Goal: Task Accomplishment & Management: Use online tool/utility

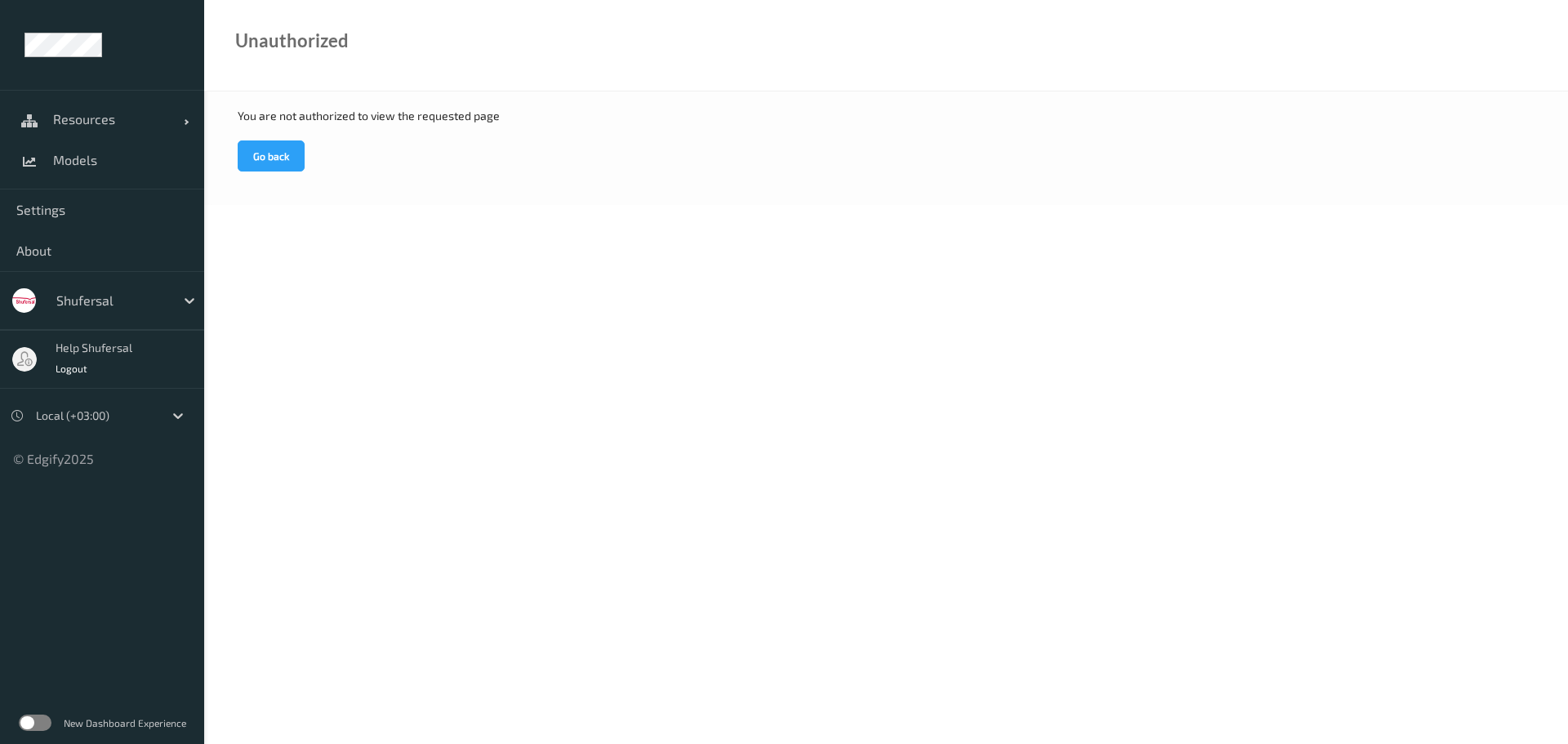
click at [110, 91] on div "Resources Devices Clusters Sites Models" at bounding box center [102, 139] width 204 height 99
click at [98, 124] on span "Resources" at bounding box center [119, 119] width 130 height 17
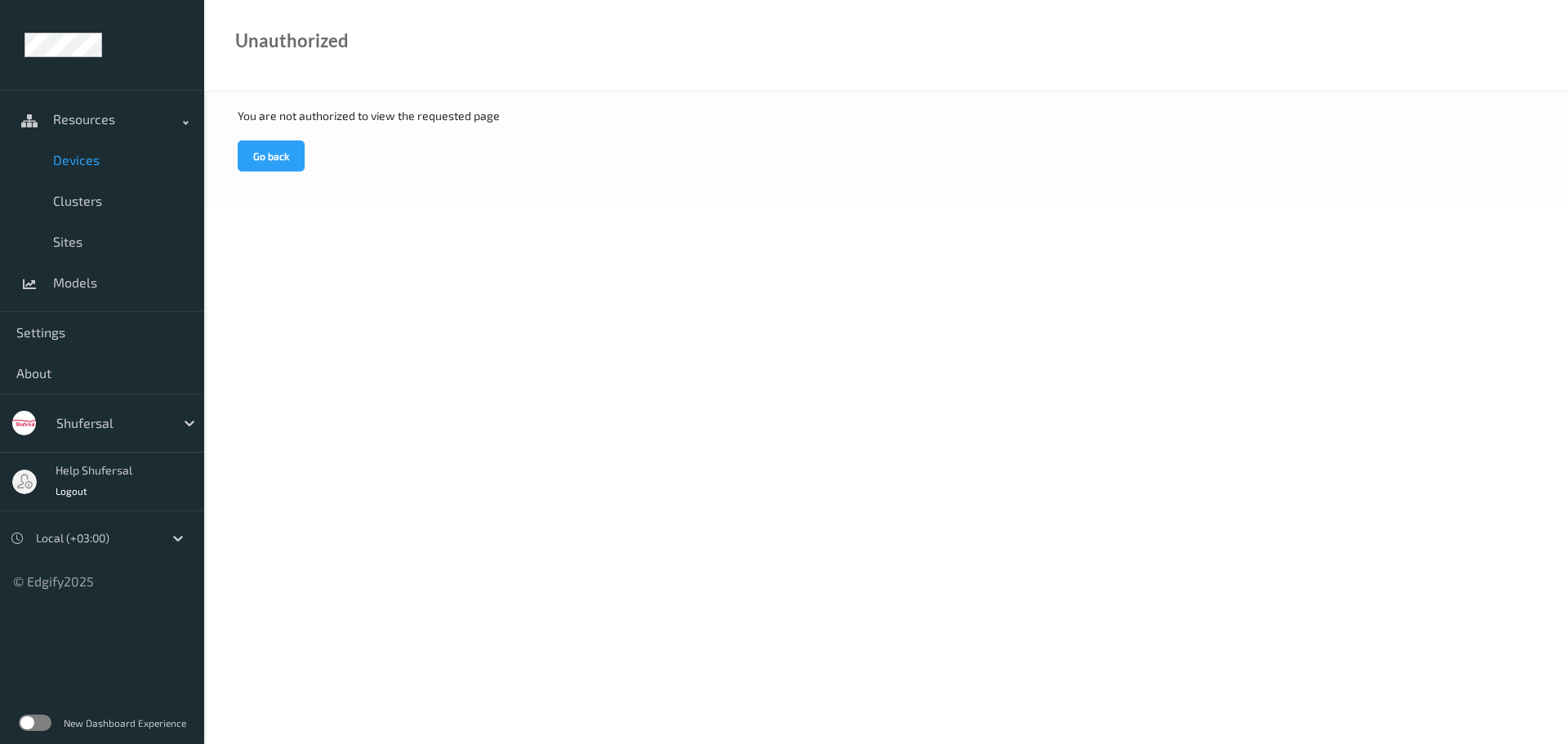
click at [84, 165] on span "Devices" at bounding box center [121, 159] width 135 height 17
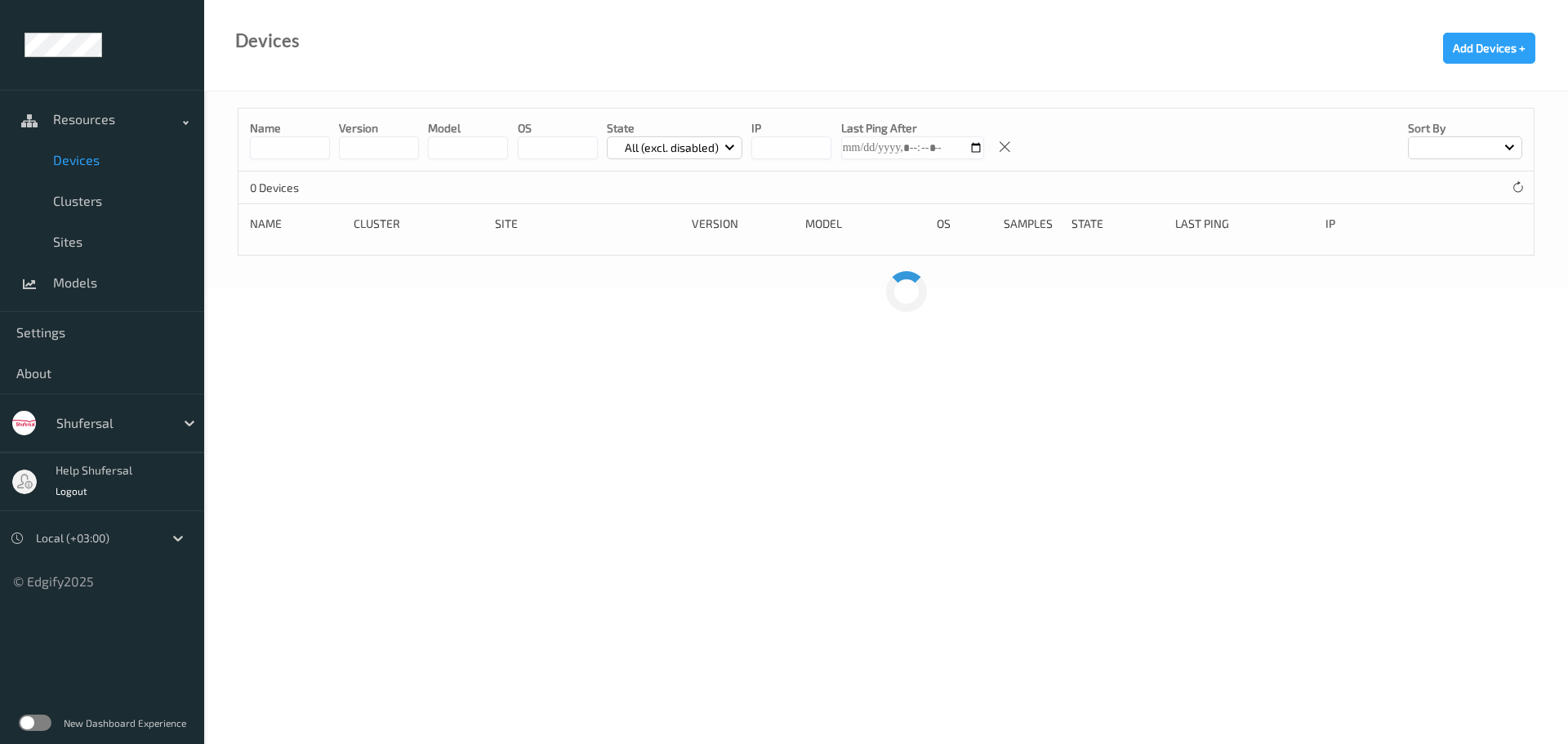
click at [298, 162] on div "Name version model OS State All (excl. disabled) IP Last Ping After Sort by" at bounding box center [886, 140] width 1296 height 63
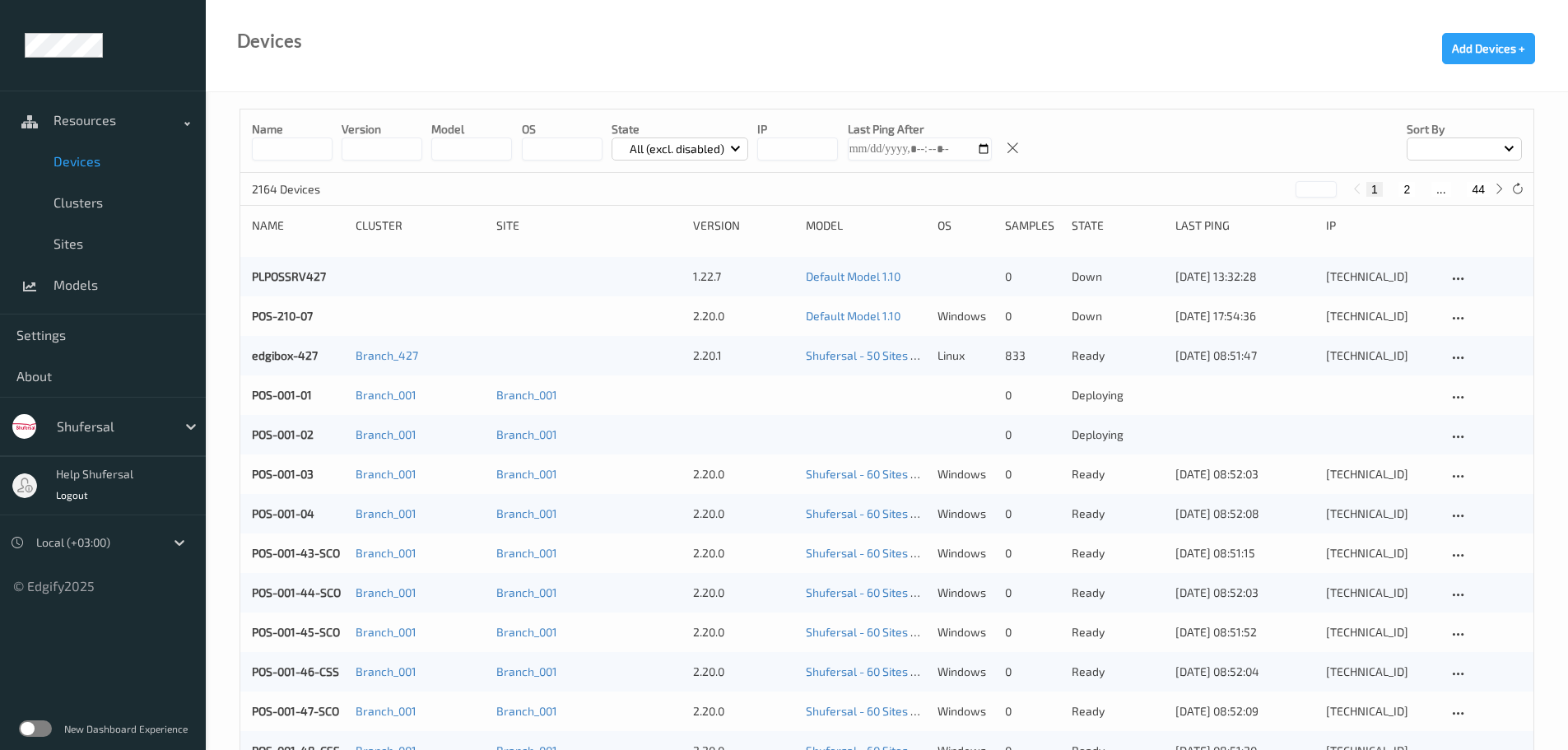
click at [298, 155] on input at bounding box center [292, 149] width 80 height 24
type input "*******"
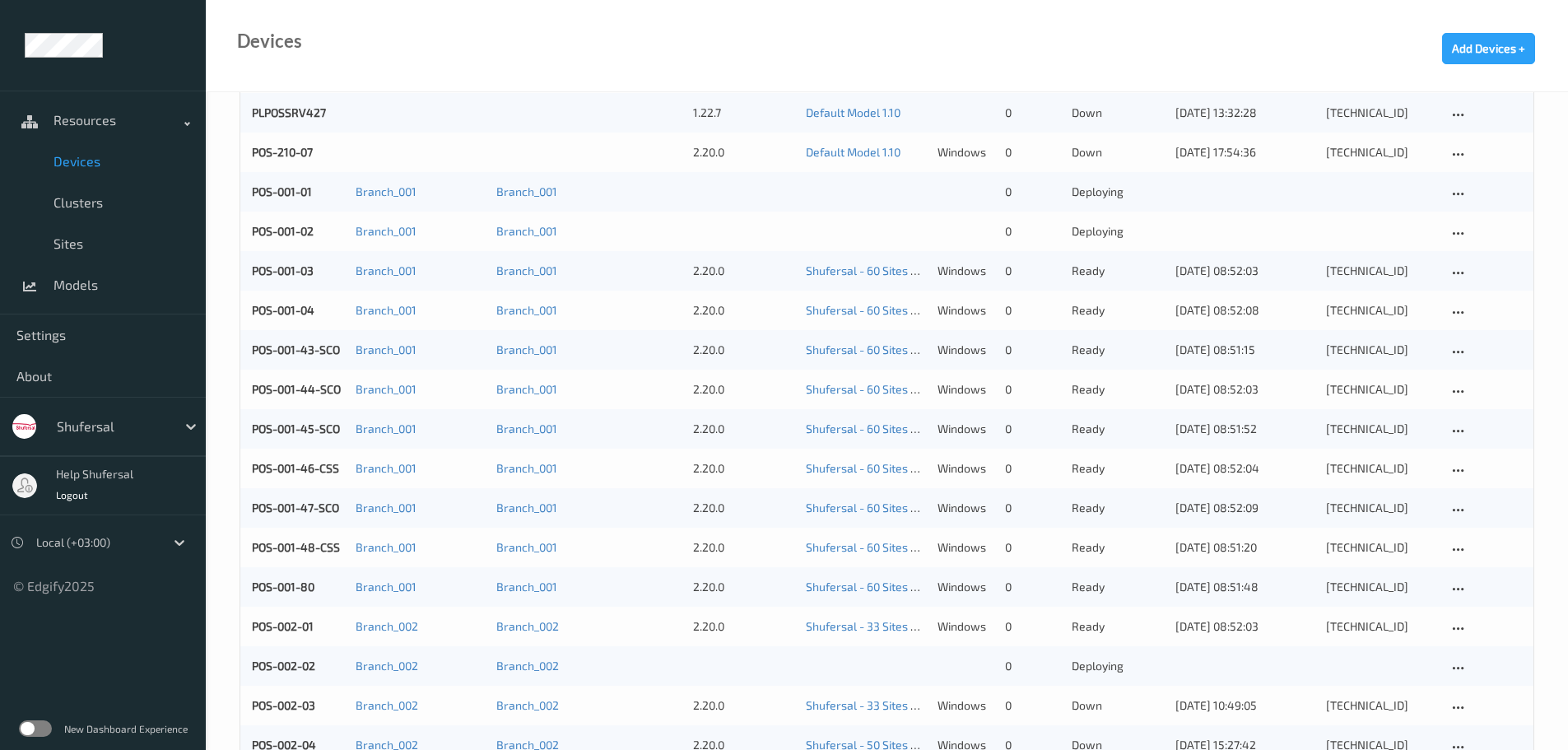
scroll to position [165, 0]
click at [308, 429] on link "POS-001-45-SCO" at bounding box center [296, 427] width 88 height 14
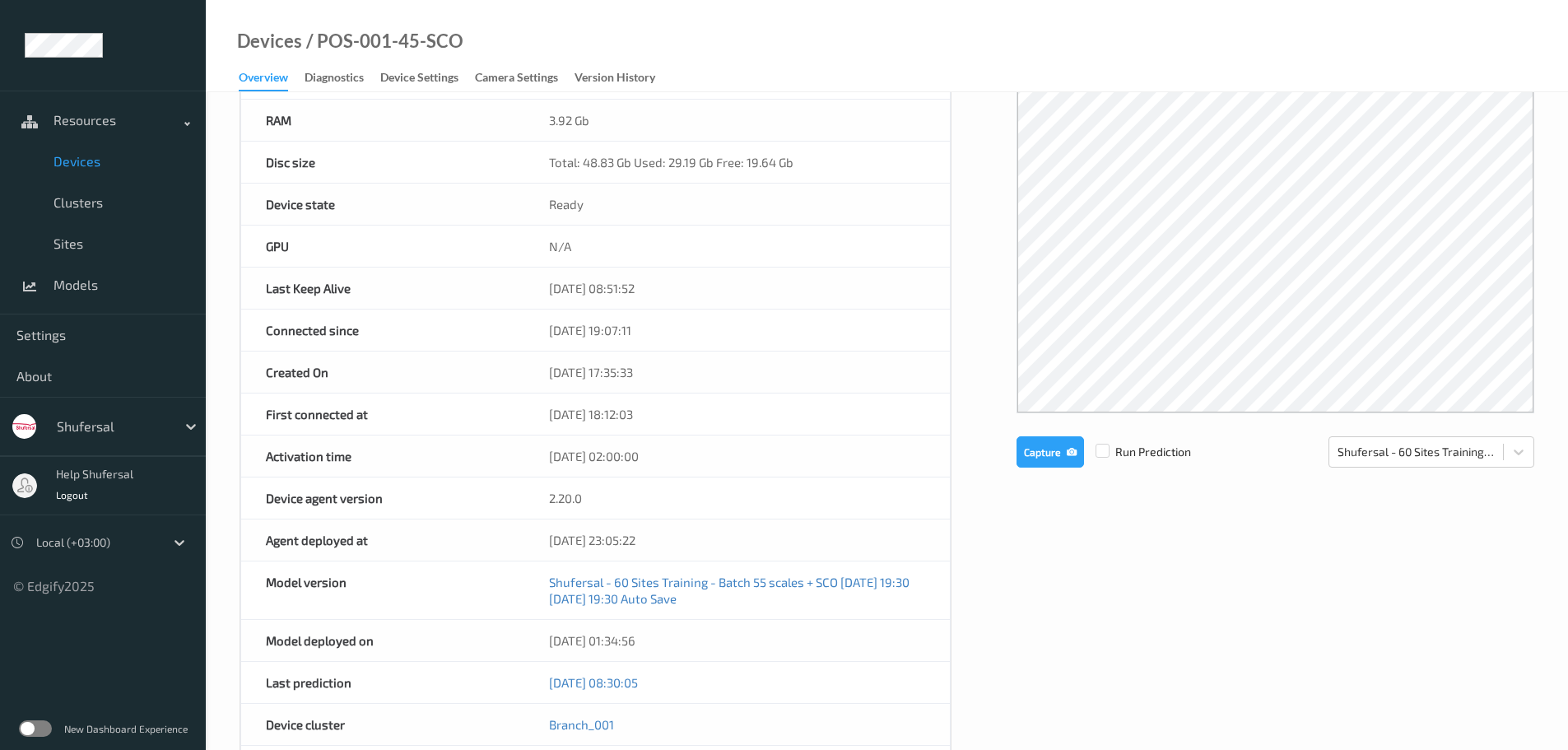
scroll to position [247, 0]
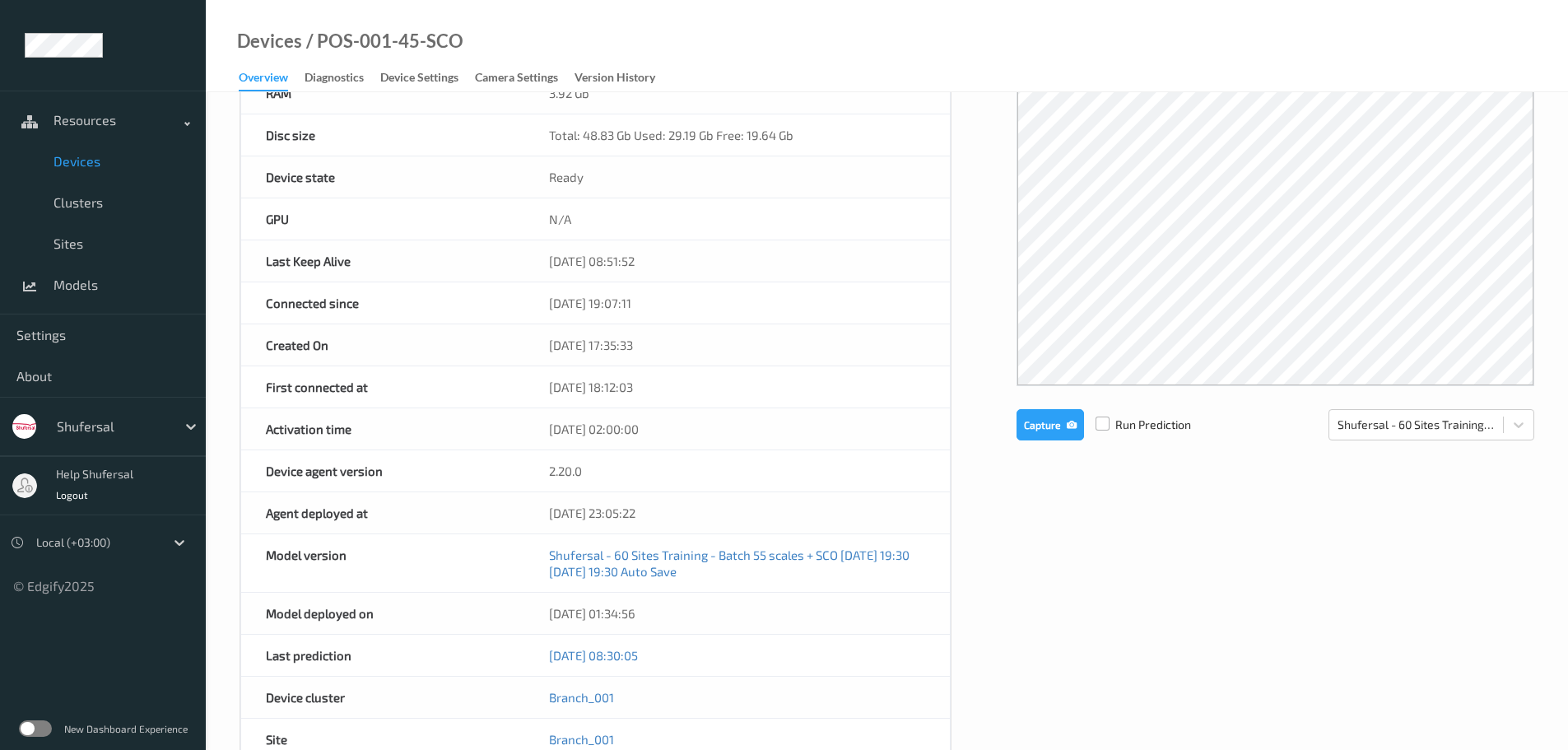
click at [1102, 417] on label at bounding box center [1102, 417] width 14 height 0
click at [1060, 428] on button "Capture" at bounding box center [1050, 425] width 68 height 31
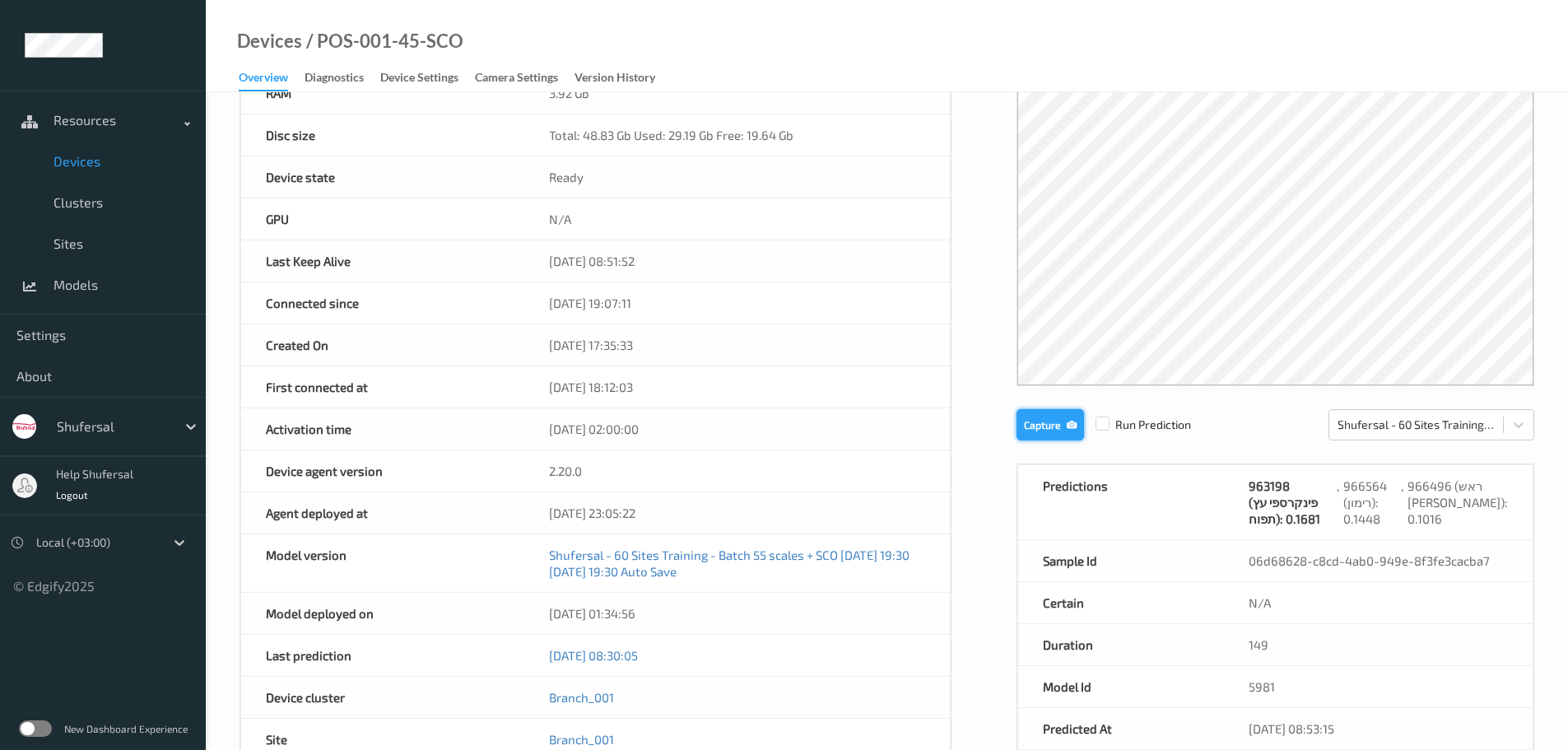
click at [1079, 439] on button "Capture" at bounding box center [1050, 425] width 68 height 31
click at [79, 162] on span "Devices" at bounding box center [122, 161] width 136 height 17
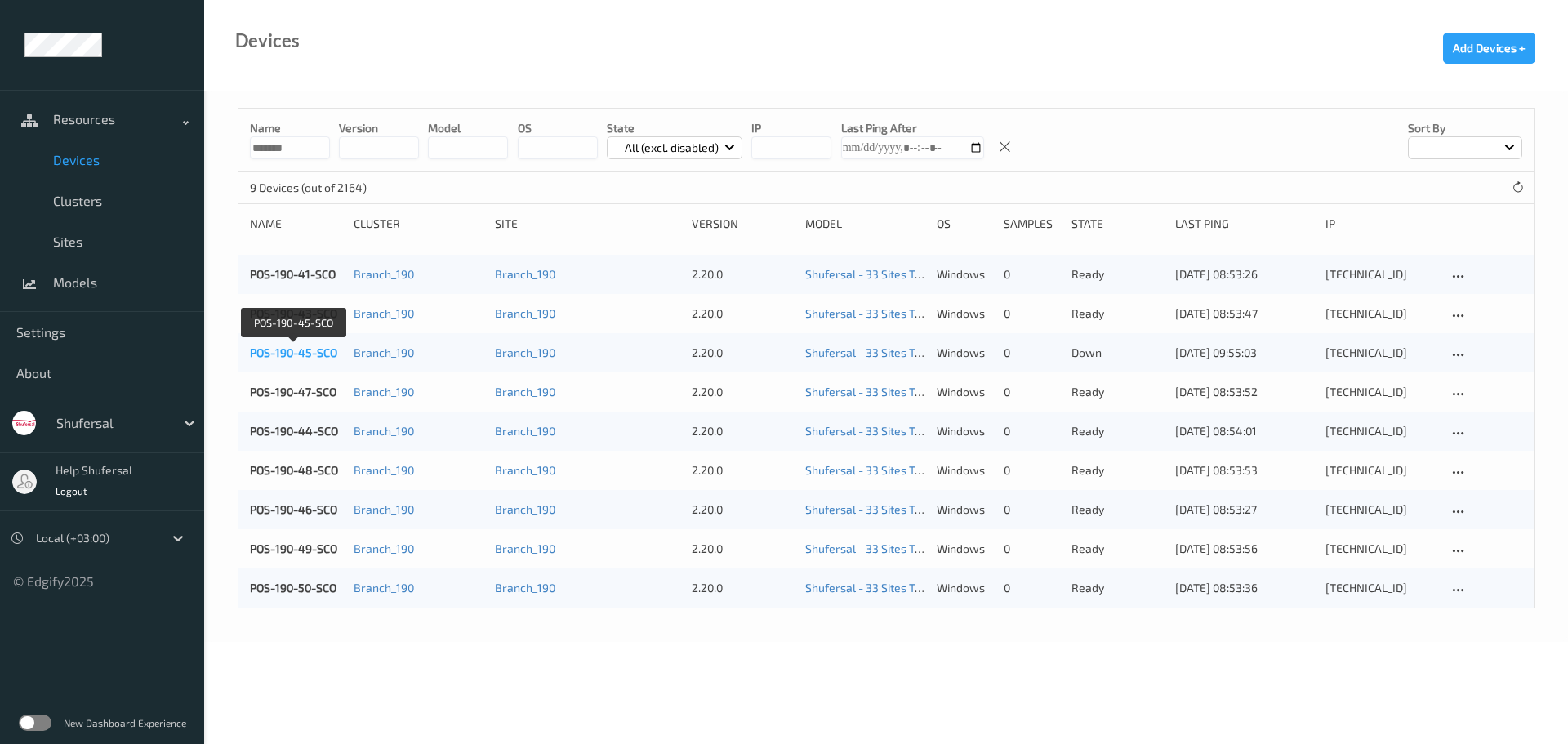
click at [301, 355] on link "POS-190-45-SCO" at bounding box center [294, 352] width 88 height 14
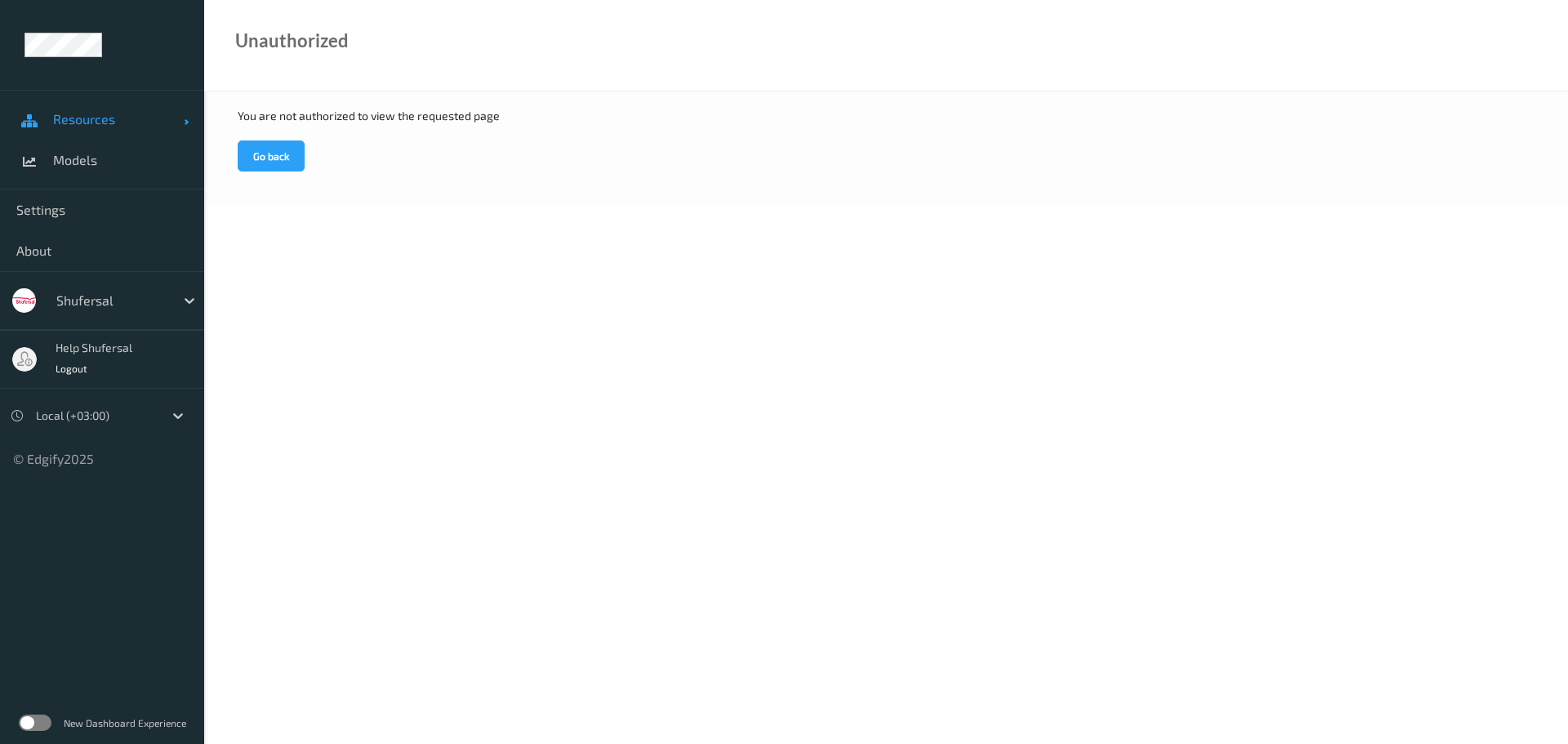
click at [70, 121] on span "Resources" at bounding box center [119, 119] width 130 height 17
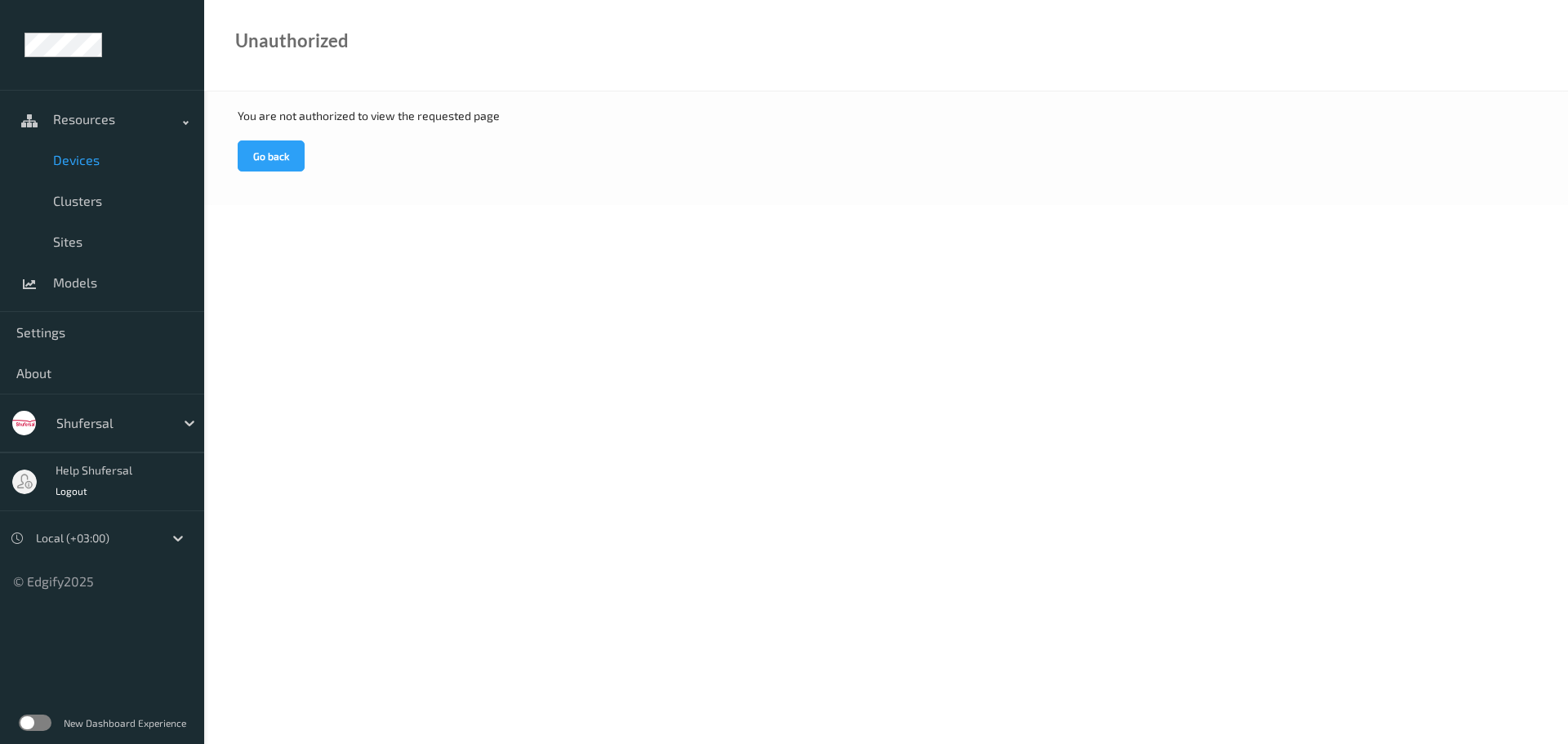
click at [92, 161] on span "Devices" at bounding box center [121, 159] width 135 height 17
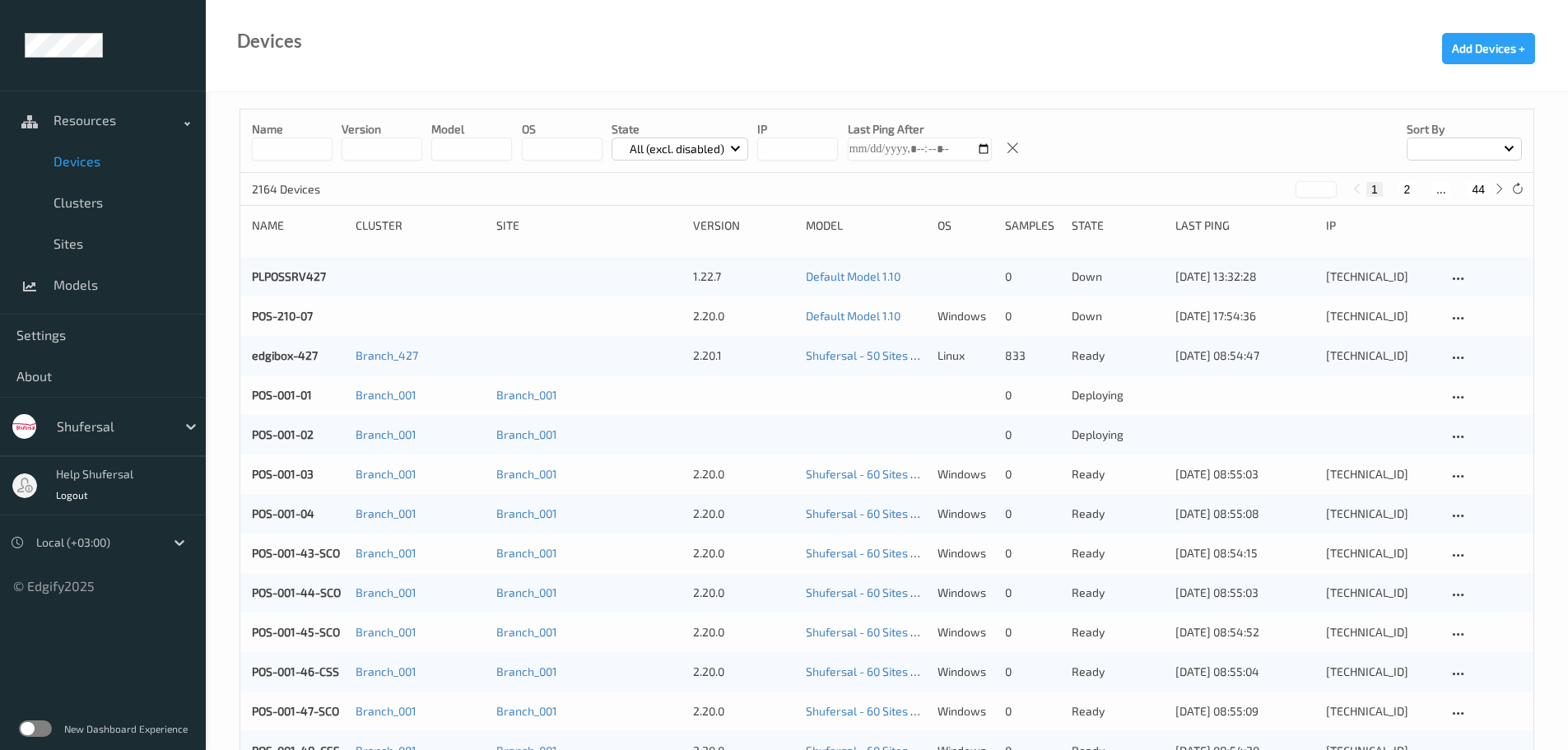
click at [287, 148] on input at bounding box center [292, 149] width 80 height 24
type input "******"
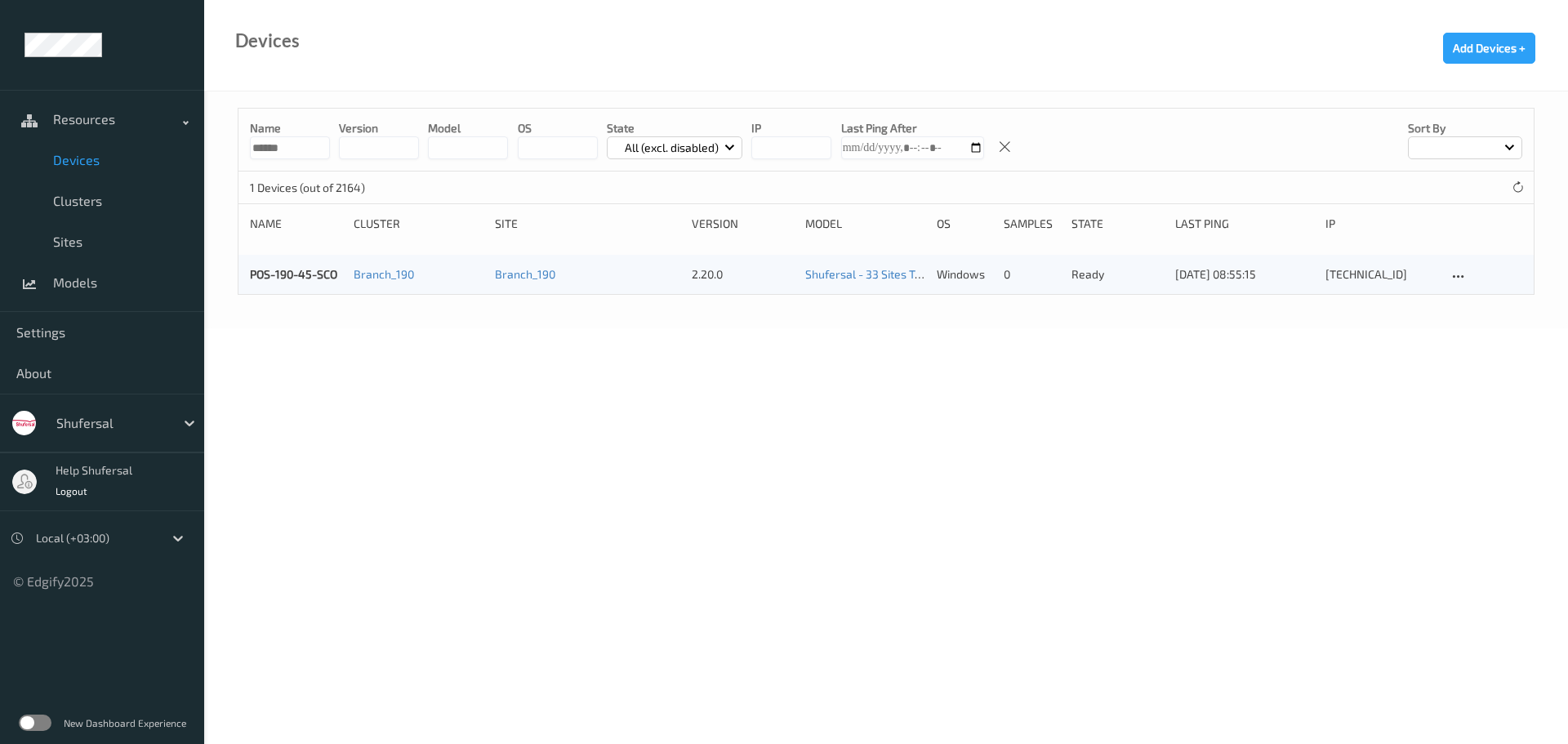
click at [307, 264] on div "POS-190-45-SCO Branch_190 Branch_190 2.20.0 Shufersal - 33 Sites Training - Bat…" at bounding box center [886, 274] width 1296 height 39
